Goal: Information Seeking & Learning: Learn about a topic

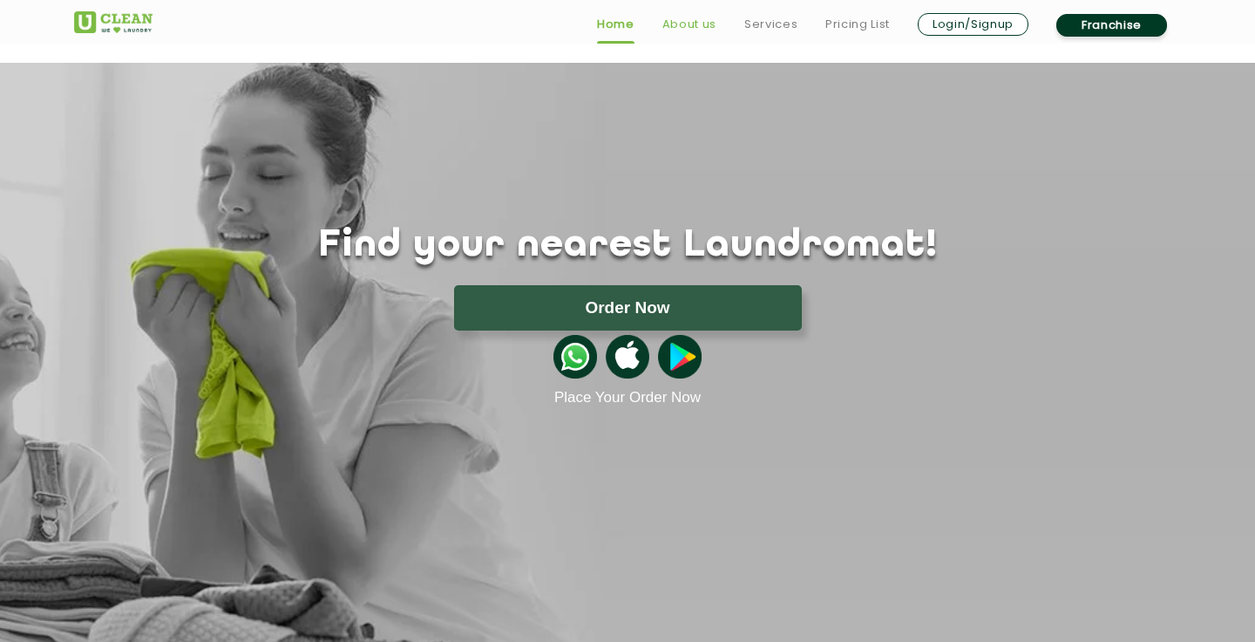
click at [692, 28] on link "About us" at bounding box center [690, 24] width 54 height 21
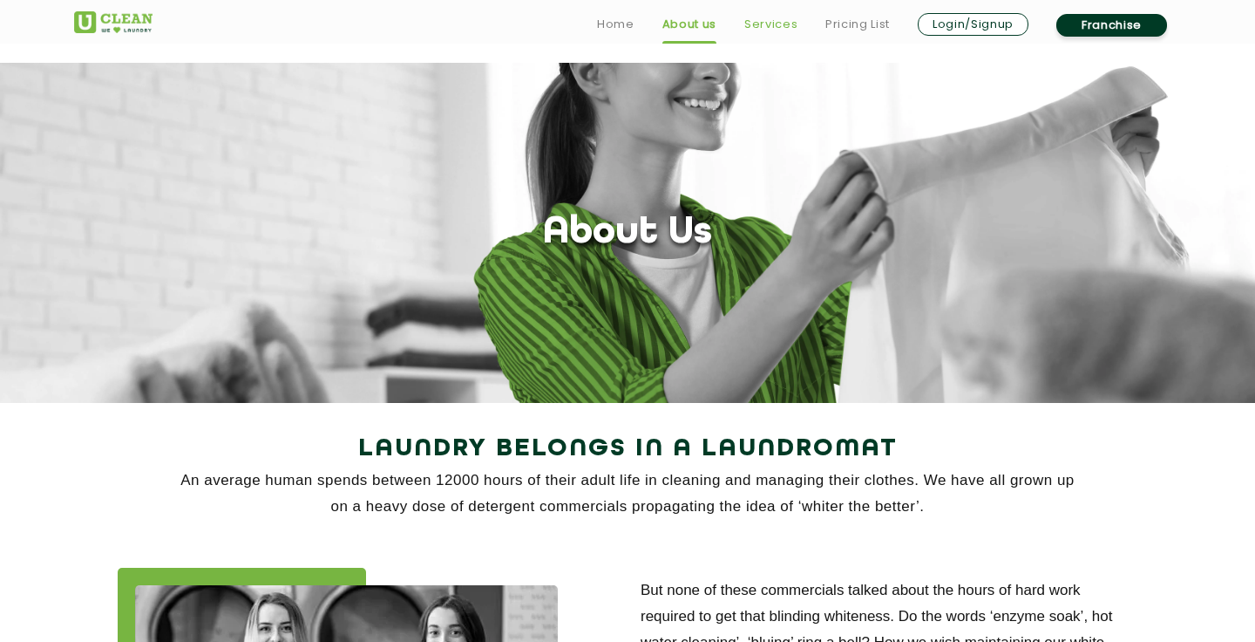
click at [778, 29] on link "Services" at bounding box center [771, 24] width 53 height 21
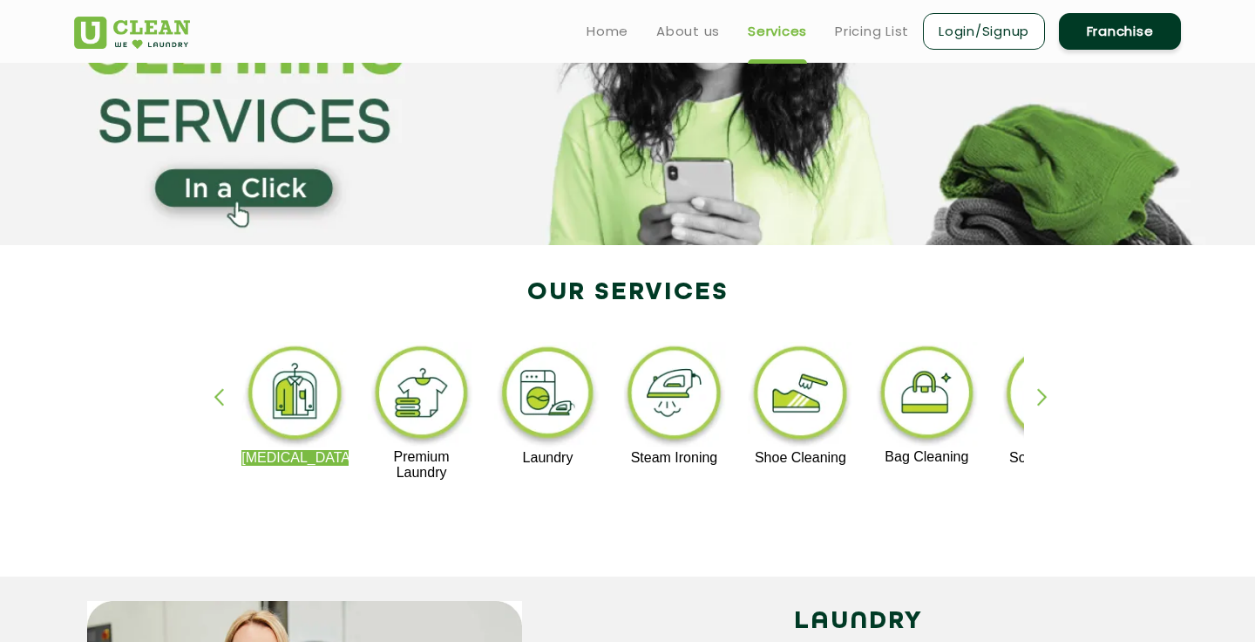
scroll to position [143, 0]
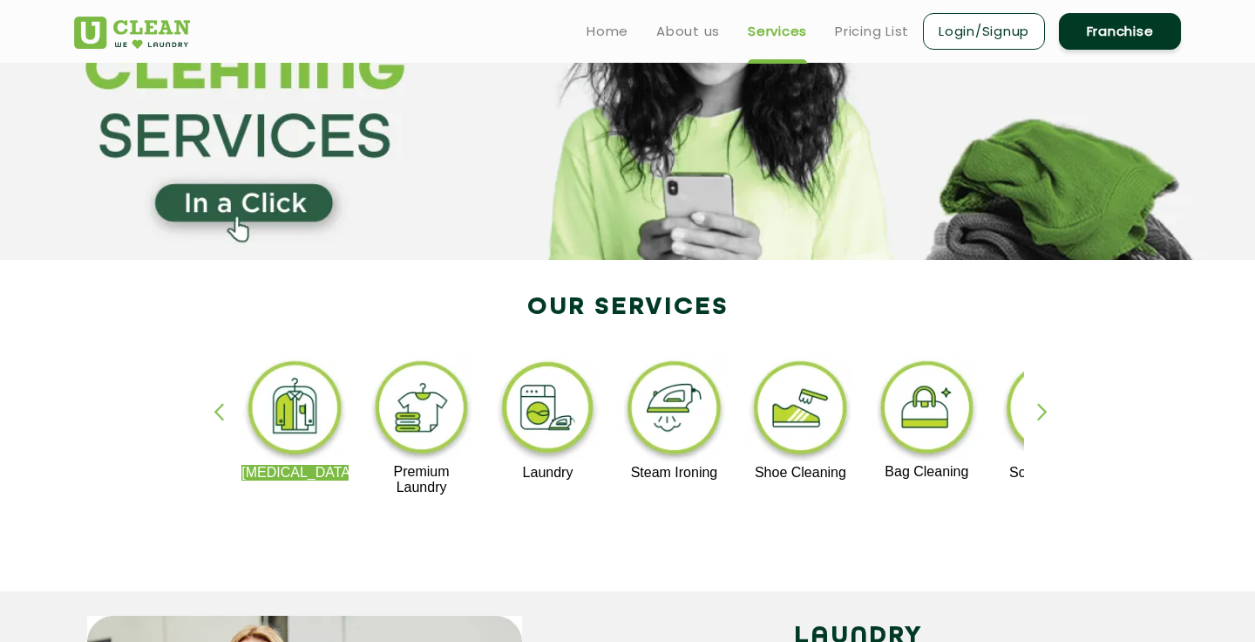
click at [554, 418] on img at bounding box center [547, 411] width 107 height 108
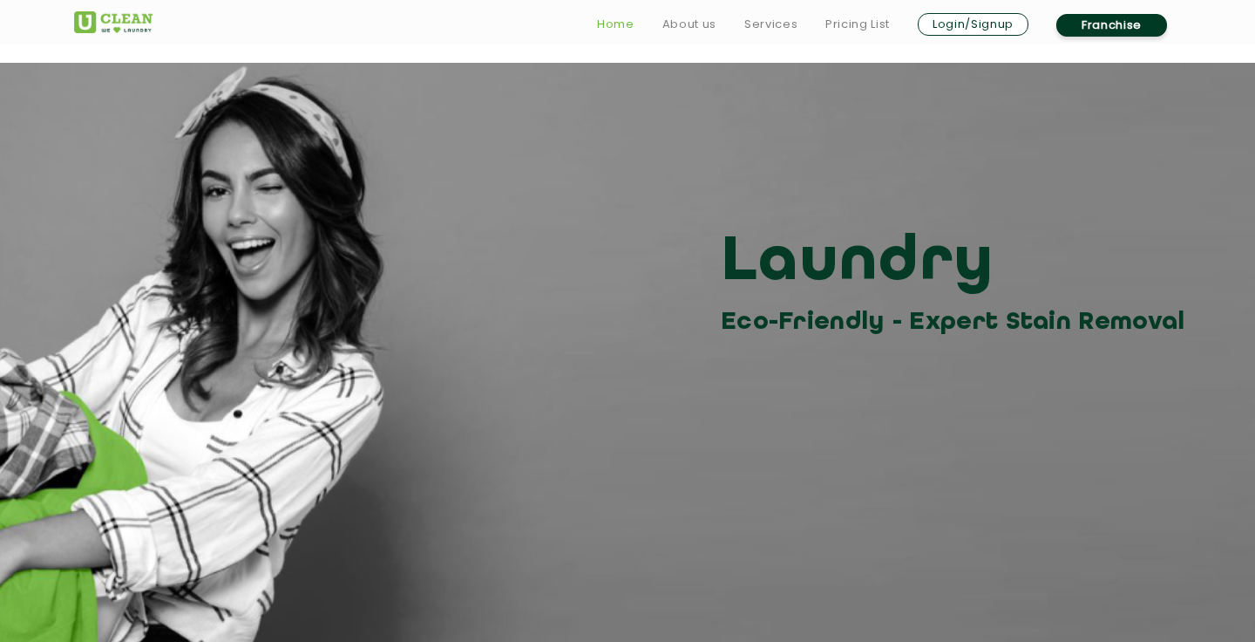
click at [614, 28] on link "Home" at bounding box center [615, 24] width 37 height 21
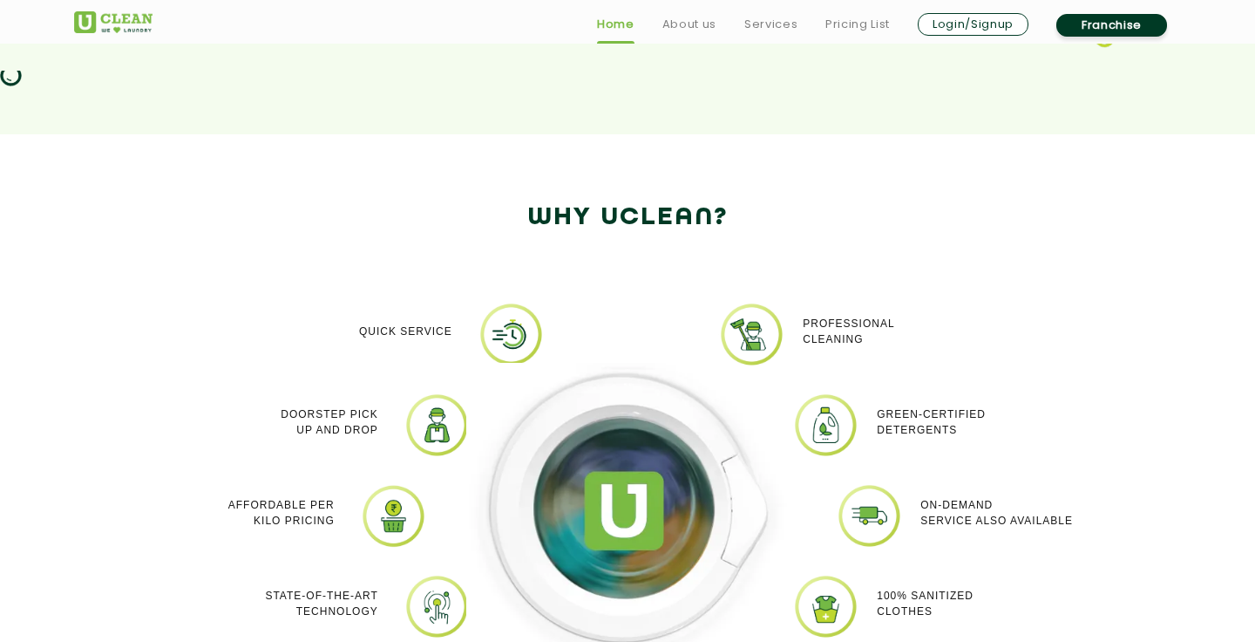
scroll to position [1338, 0]
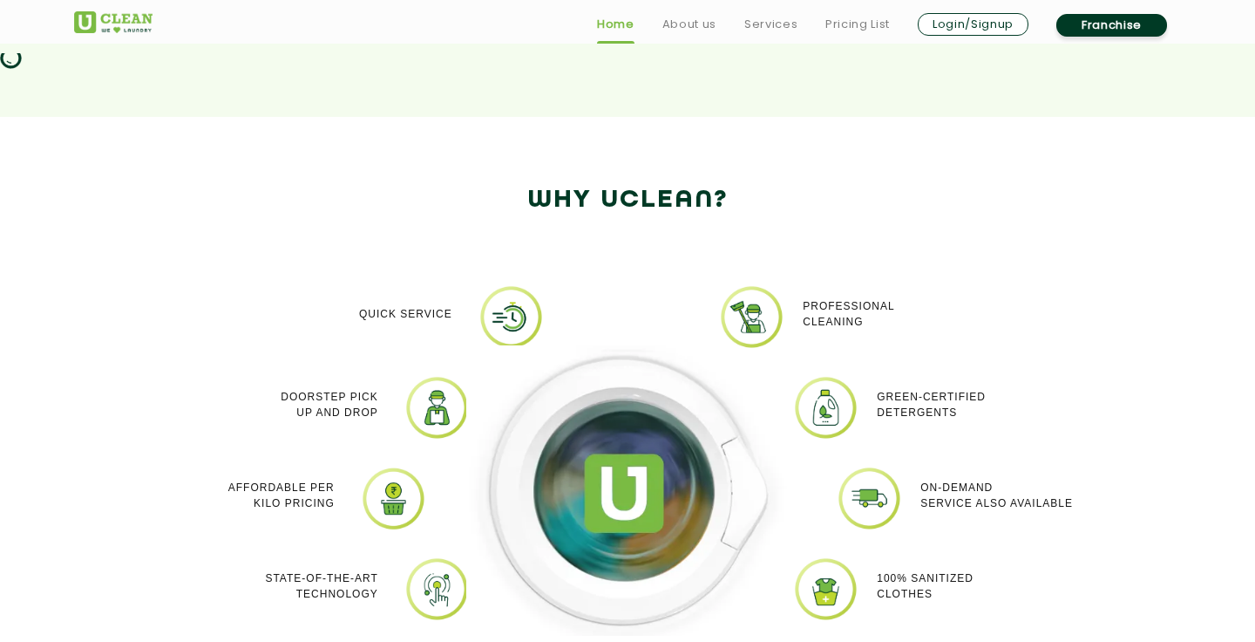
click at [829, 322] on p "Professional cleaning" at bounding box center [849, 313] width 92 height 31
click at [898, 383] on div "Green-Certified Detergents" at bounding box center [990, 404] width 226 height 59
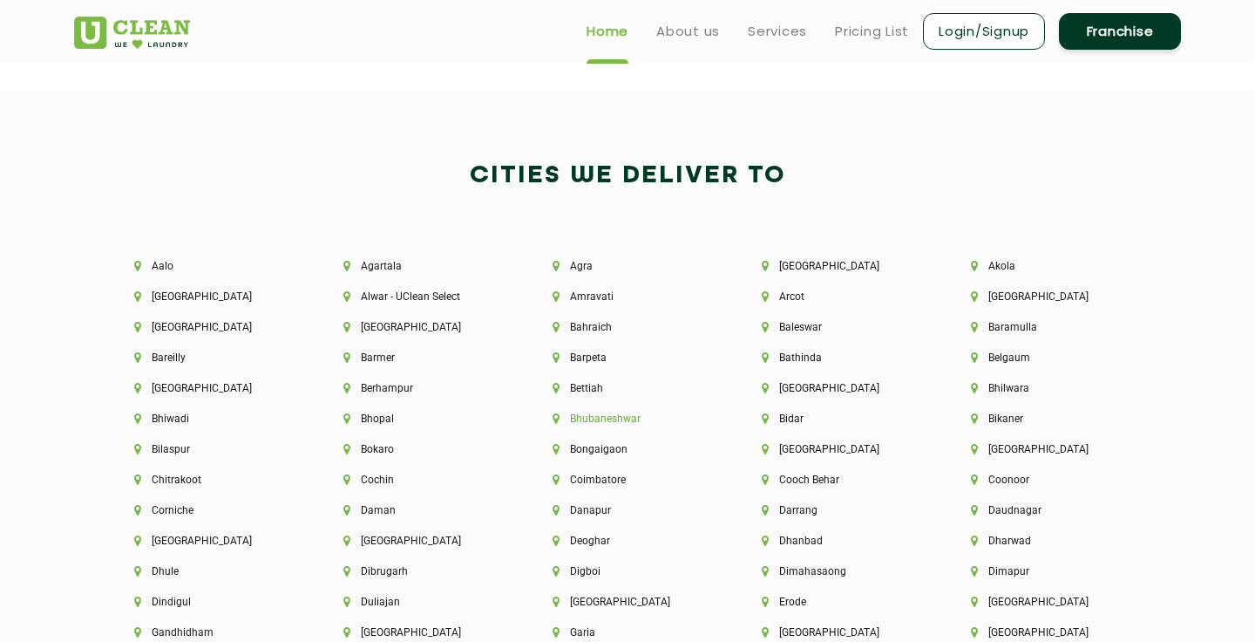
scroll to position [3625, 0]
click at [585, 267] on li "Agra" at bounding box center [628, 266] width 150 height 12
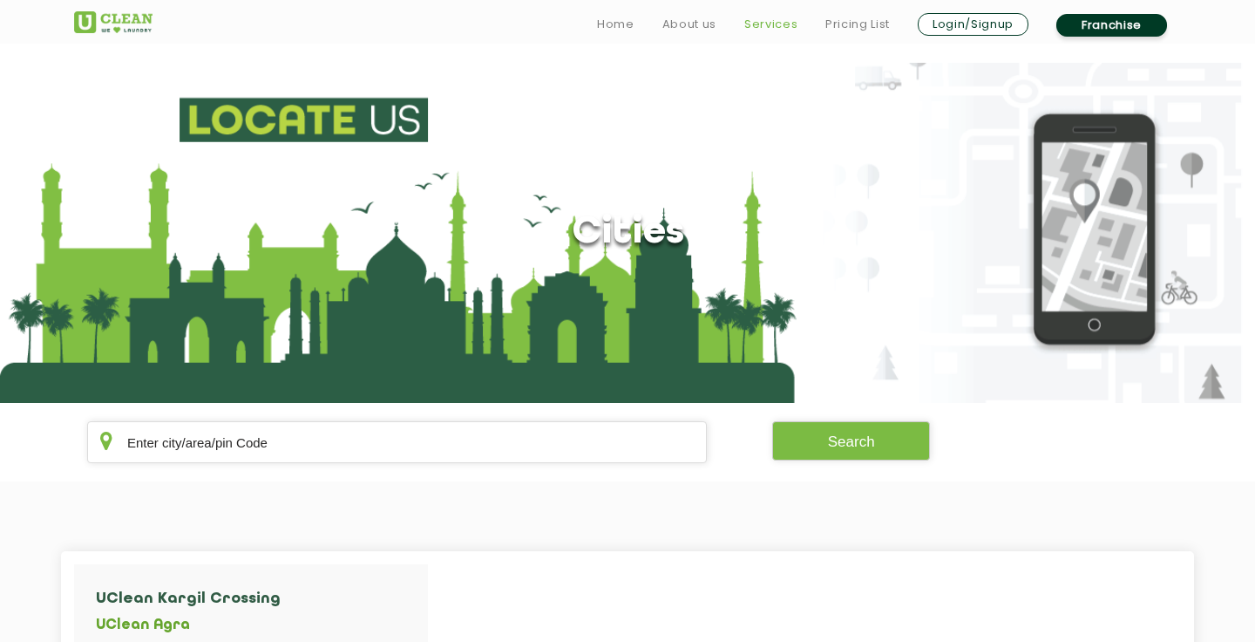
click at [772, 29] on link "Services" at bounding box center [771, 24] width 53 height 21
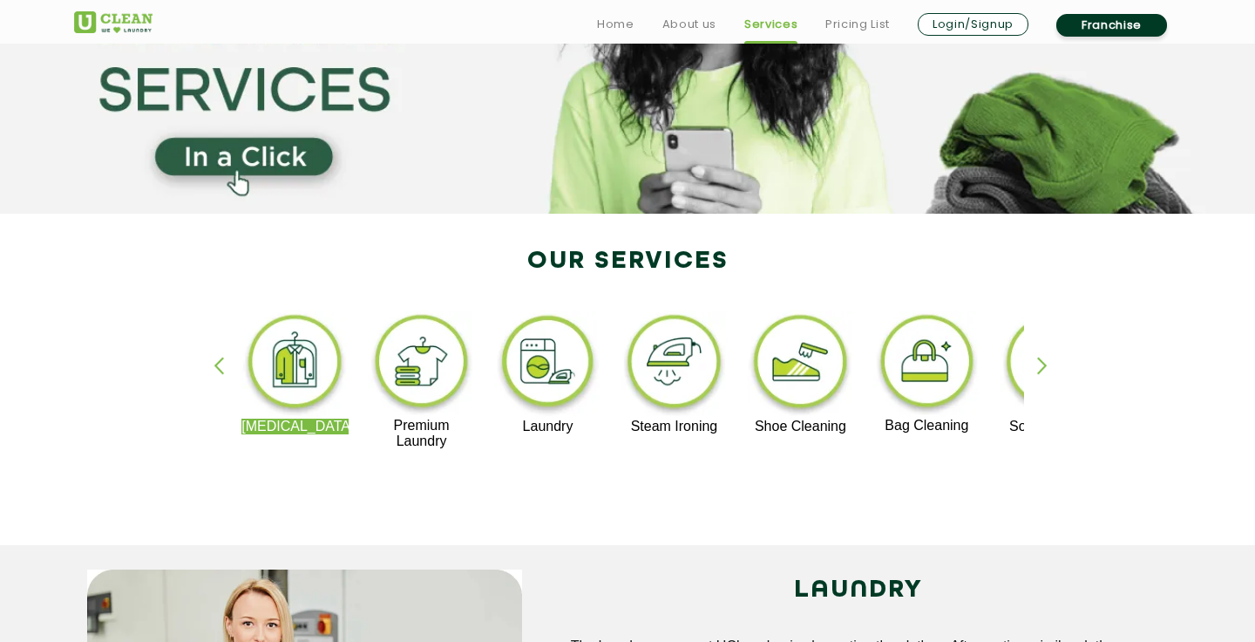
scroll to position [193, 0]
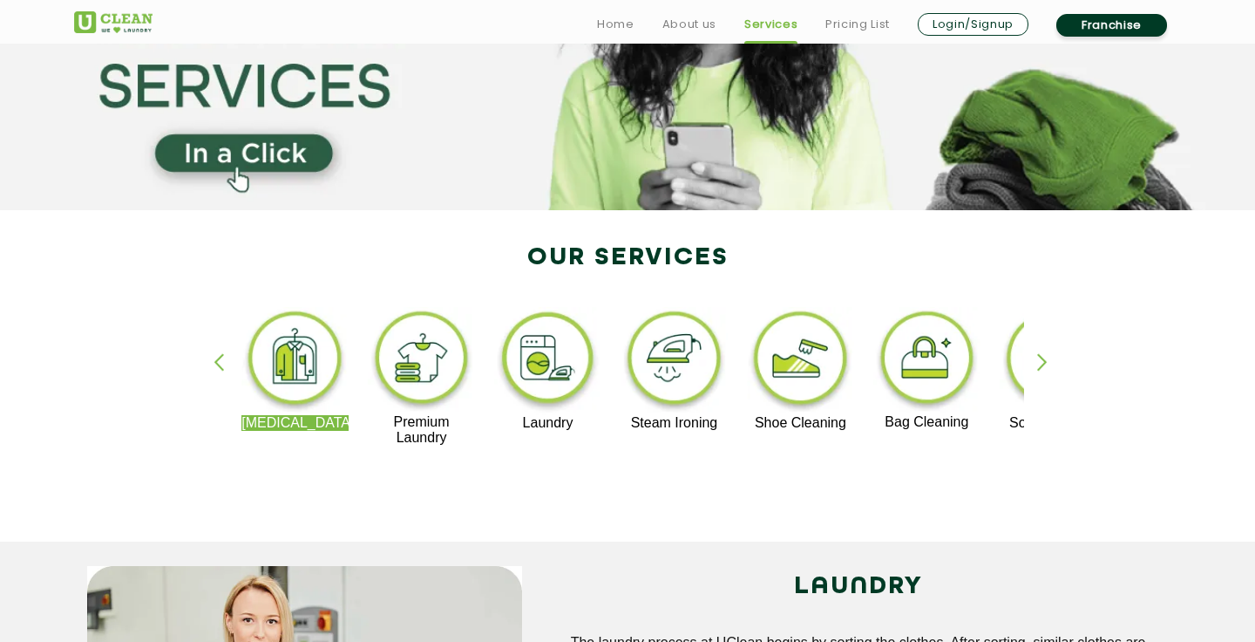
click at [431, 372] on img at bounding box center [421, 360] width 107 height 107
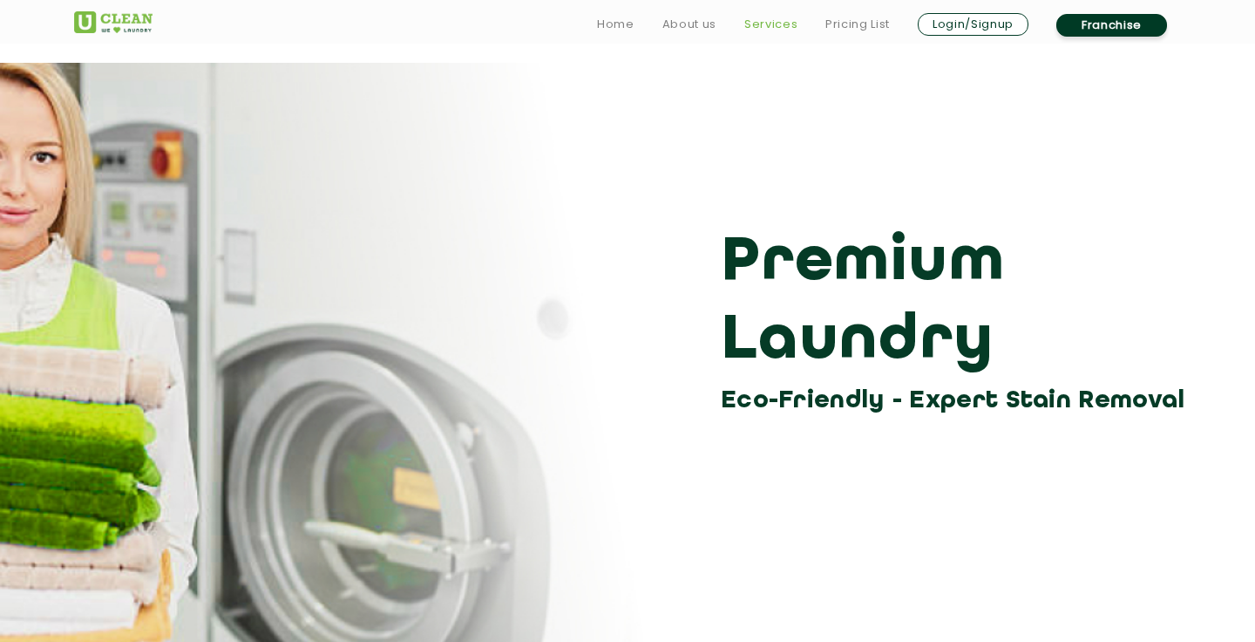
click at [779, 24] on link "Services" at bounding box center [771, 24] width 53 height 21
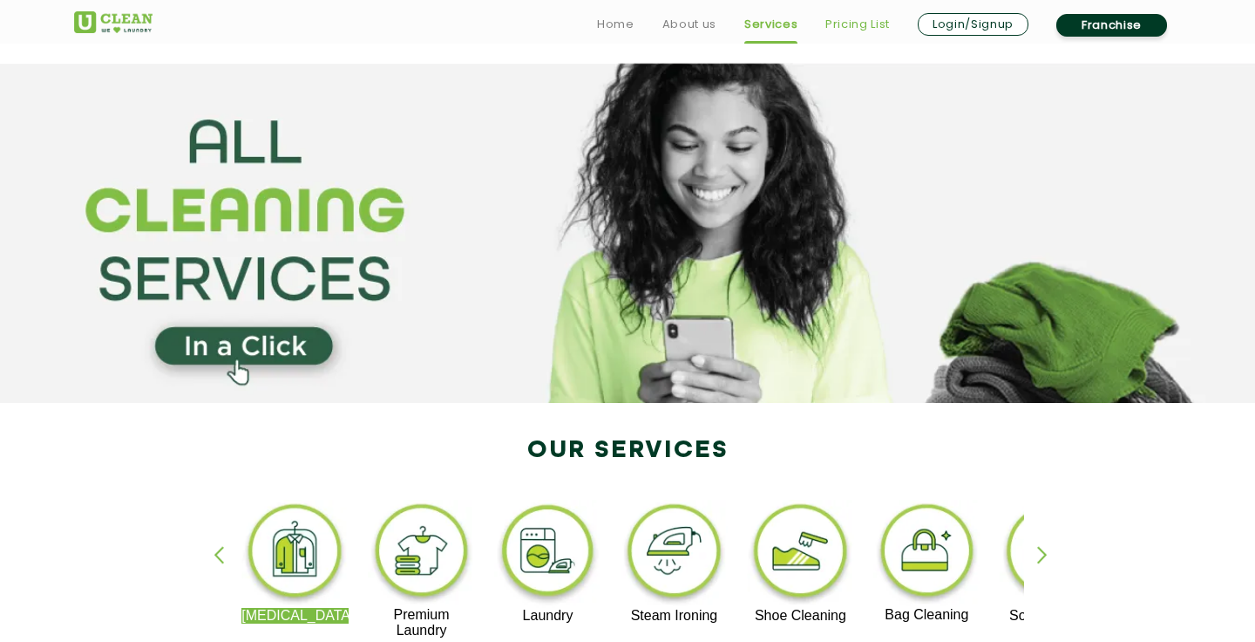
click at [856, 24] on link "Pricing List" at bounding box center [858, 24] width 65 height 21
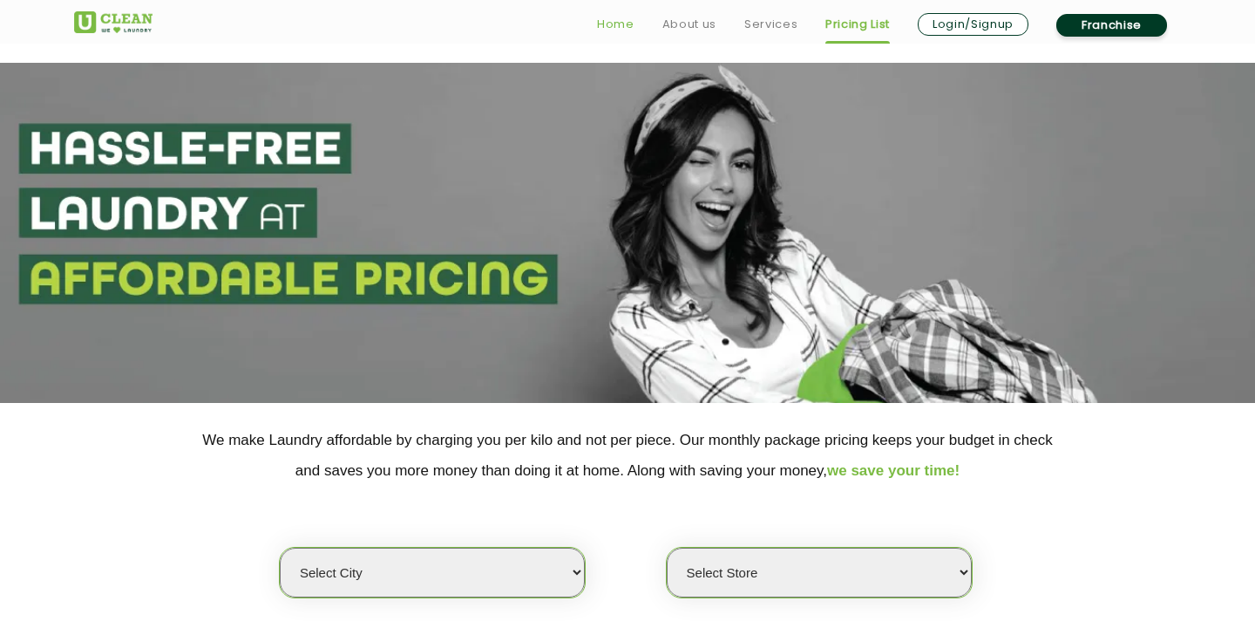
click at [602, 30] on link "Home" at bounding box center [615, 24] width 37 height 21
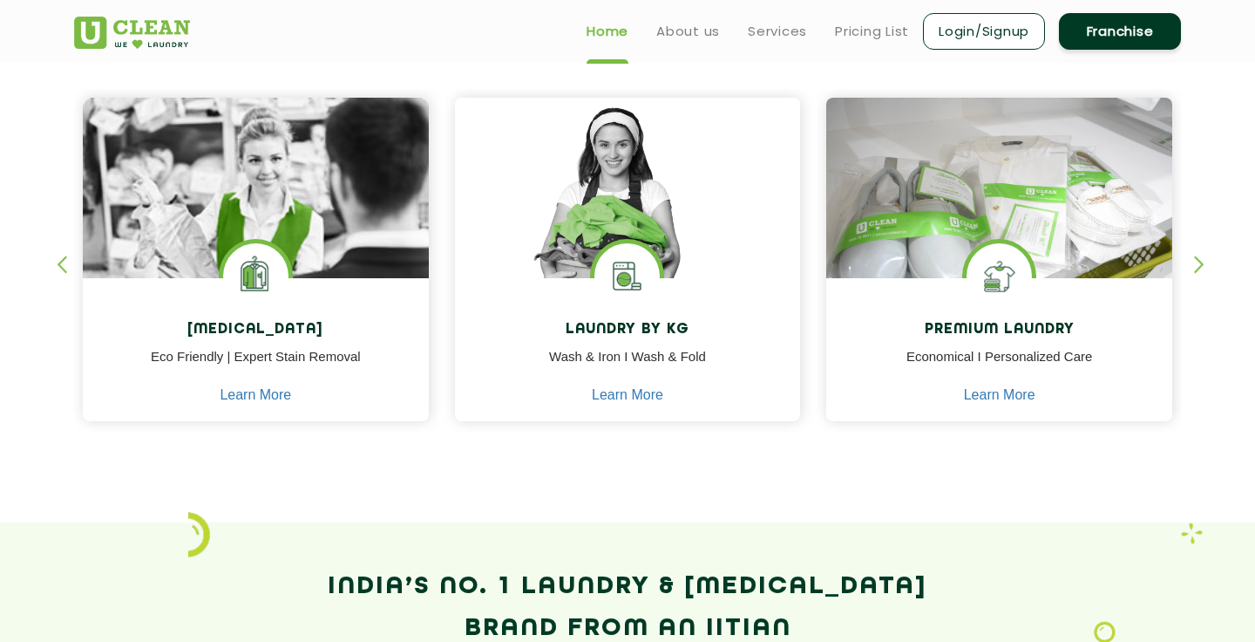
scroll to position [838, 0]
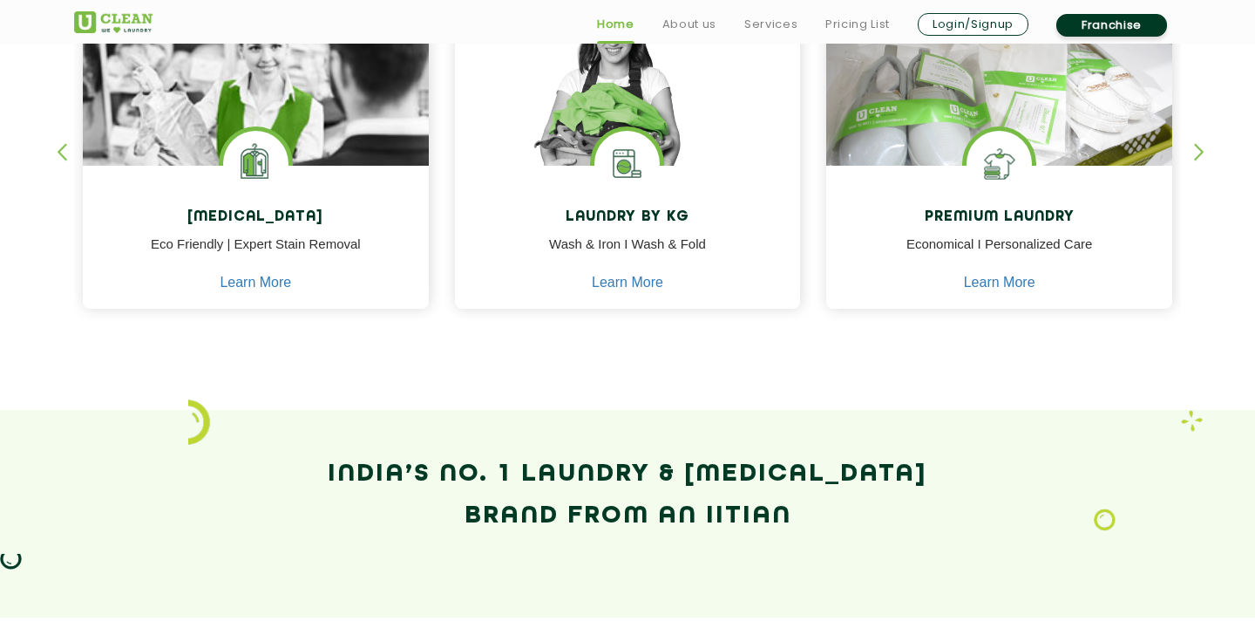
click at [624, 470] on h2 "India’s No. 1 Laundry & Dry-Cleaning Brand from an IITian" at bounding box center [627, 495] width 1107 height 84
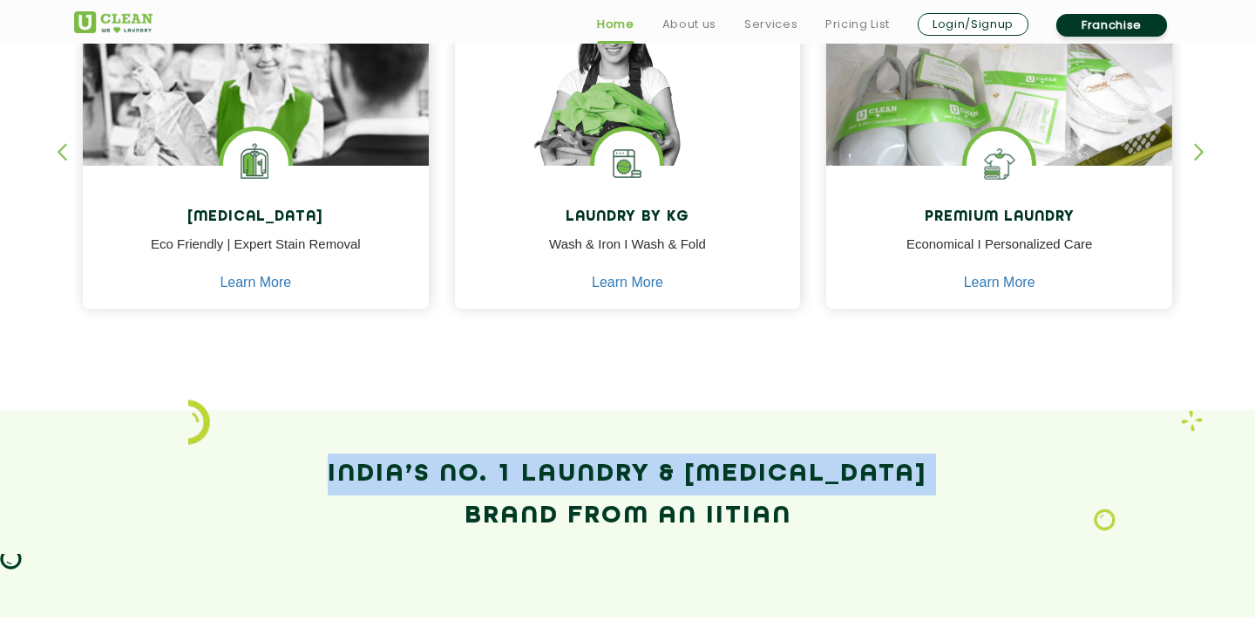
click at [624, 470] on h2 "India’s No. 1 Laundry & Dry-Cleaning Brand from an IITian" at bounding box center [627, 495] width 1107 height 84
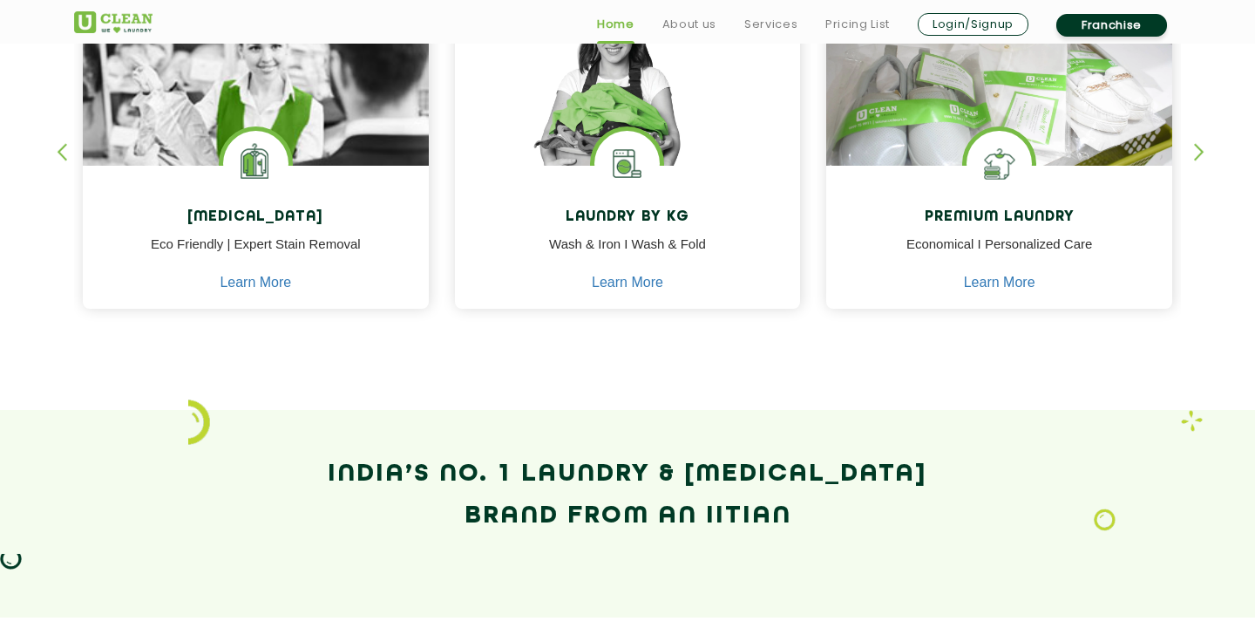
click at [643, 370] on section "Our Services Dry Cleaning Eco Friendly | Expert Stain Removal Learn More Dry Cl…" at bounding box center [627, 122] width 1255 height 575
drag, startPoint x: 345, startPoint y: 472, endPoint x: 840, endPoint y: 534, distance: 499.0
click at [840, 534] on h2 "India’s No. 1 Laundry & Dry-Cleaning Brand from an IITian" at bounding box center [627, 495] width 1107 height 84
click at [833, 532] on h2 "India’s No. 1 Laundry & Dry-Cleaning Brand from an IITian" at bounding box center [627, 495] width 1107 height 84
click at [600, 375] on section "Our Services Dry Cleaning Eco Friendly | Expert Stain Removal Learn More Dry Cl…" at bounding box center [627, 122] width 1255 height 575
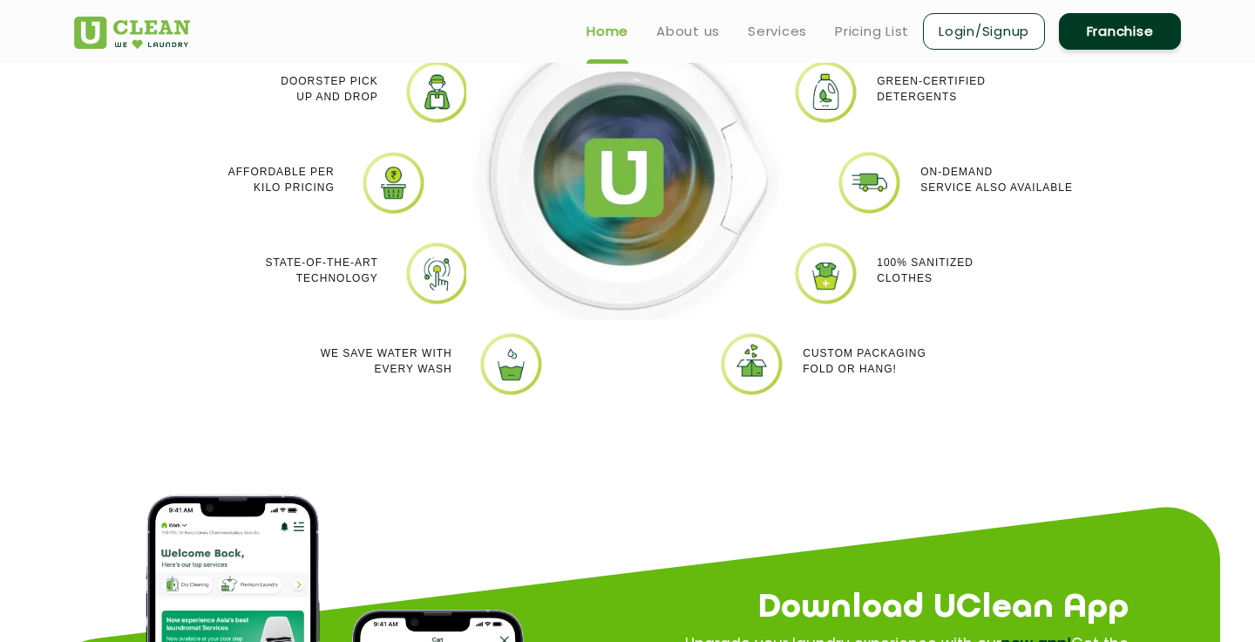
scroll to position [1237, 0]
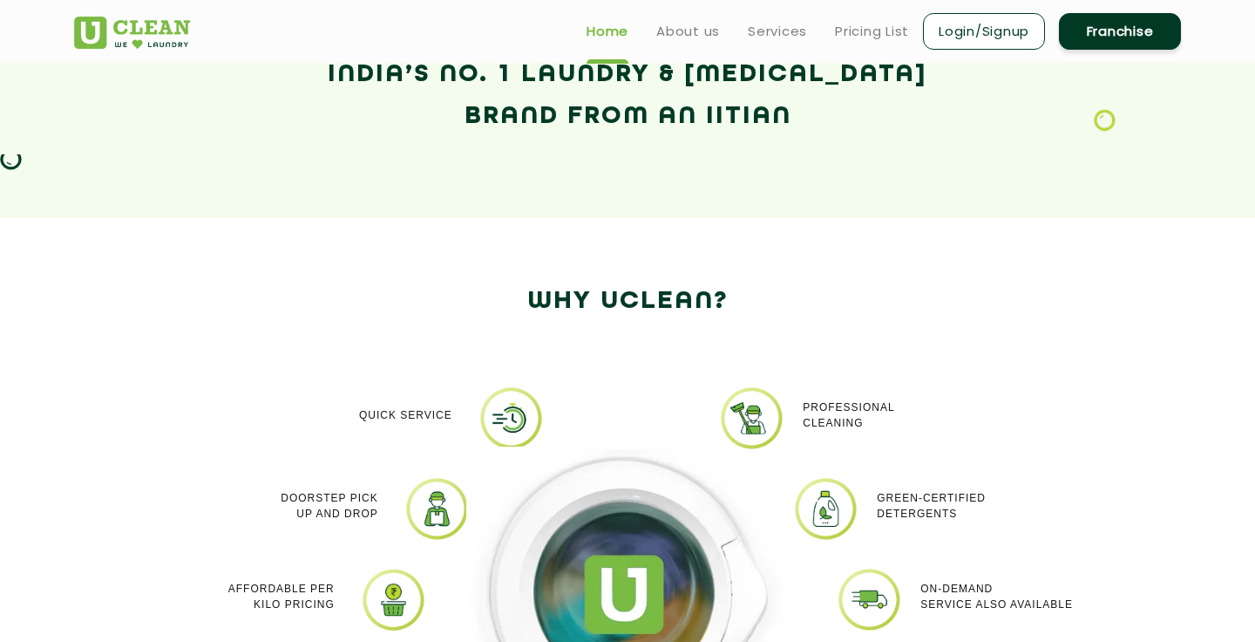
click at [249, 166] on div "India’s No. 1 Laundry & Dry-Cleaning Brand from an IITian" at bounding box center [627, 114] width 1133 height 120
